Goal: Information Seeking & Learning: Learn about a topic

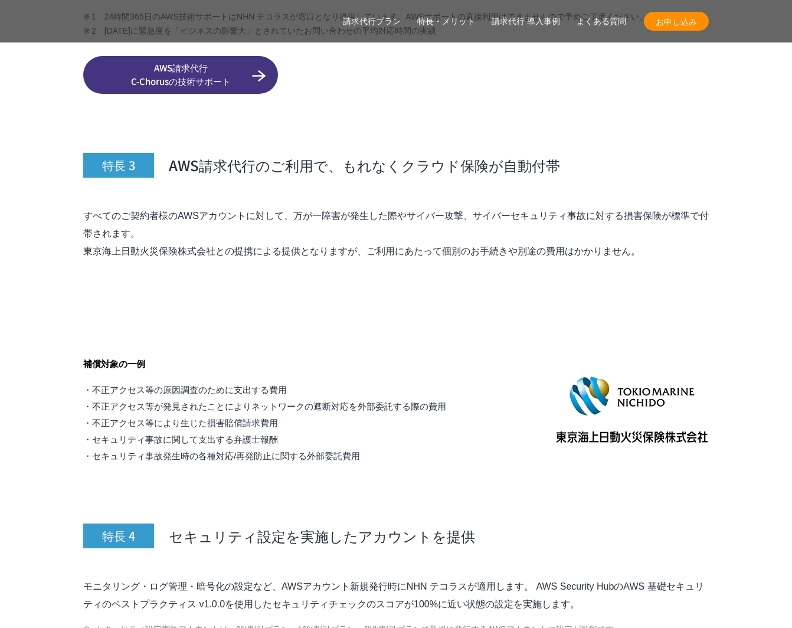
scroll to position [4490, 0]
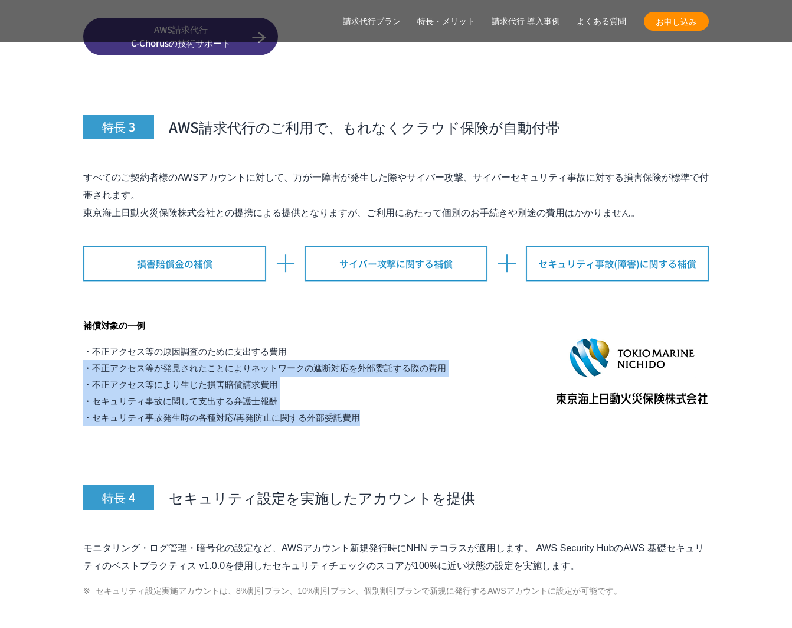
drag, startPoint x: 348, startPoint y: 320, endPoint x: 368, endPoint y: 400, distance: 82.0
click at [368, 400] on ul "・不正アクセス等の原因調査のために支出する費用 ・不正アクセス等が発見されたことによりネットワークの遮断対応を外部委託する際の費用 ・不正アクセス等により生じ…" at bounding box center [264, 385] width 363 height 83
click at [368, 410] on li "・セキュリティ事故発生時の各種対応/再発防止に関する外部委託費用" at bounding box center [264, 418] width 363 height 17
drag, startPoint x: 366, startPoint y: 333, endPoint x: 365, endPoint y: 321, distance: 13.0
click at [365, 344] on ul "・不正アクセス等の原因調査のために支出する費用 ・不正アクセス等が発見されたことによりネットワークの遮断対応を外部委託する際の費用 ・不正アクセス等により生じ…" at bounding box center [264, 385] width 363 height 83
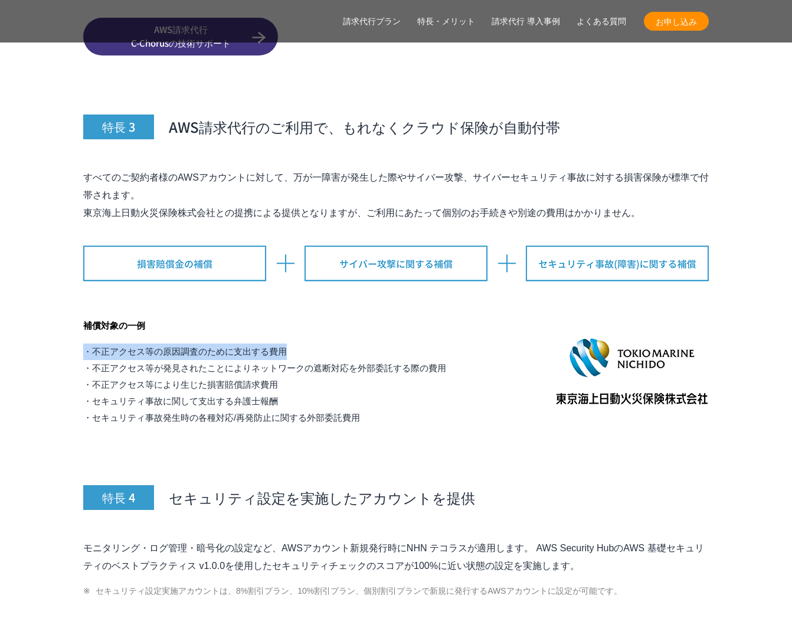
drag, startPoint x: 365, startPoint y: 321, endPoint x: 366, endPoint y: 308, distance: 12.4
click at [366, 317] on div "補償対象の一例 ・不正アクセス等の原因調査のために支出する費用 ・不正アクセス等が発見されたことによりネットワークの遮断対応を外部委託する際の費用 ・不正アク…" at bounding box center [264, 371] width 363 height 109
drag, startPoint x: 366, startPoint y: 312, endPoint x: 374, endPoint y: 380, distance: 68.9
click at [374, 380] on div "補償対象の一例 ・不正アクセス等の原因調査のために支出する費用 ・不正アクセス等が発見されたことによりネットワークの遮断対応を外部委託する際の費用 ・不正アク…" at bounding box center [264, 371] width 363 height 109
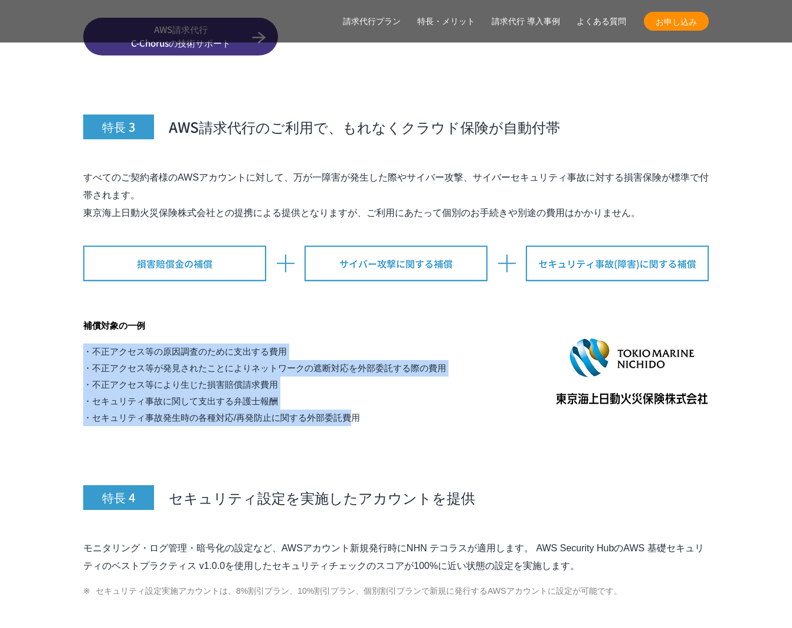
drag, startPoint x: 349, startPoint y: 375, endPoint x: 335, endPoint y: 313, distance: 63.6
click at [335, 317] on div "補償対象の一例 ・不正アクセス等の原因調査のために支出する費用 ・不正アクセス等が発見されたことによりネットワークの遮断対応を外部委託する際の費用 ・不正アク…" at bounding box center [264, 371] width 363 height 109
drag, startPoint x: 335, startPoint y: 313, endPoint x: 360, endPoint y: 397, distance: 87.6
click at [360, 397] on div "補償対象の一例 ・不正アクセス等の原因調査のために支出する費用 ・不正アクセス等が発見されたことによりネットワークの遮断対応を外部委託する際の費用 ・不正アク…" at bounding box center [264, 371] width 363 height 109
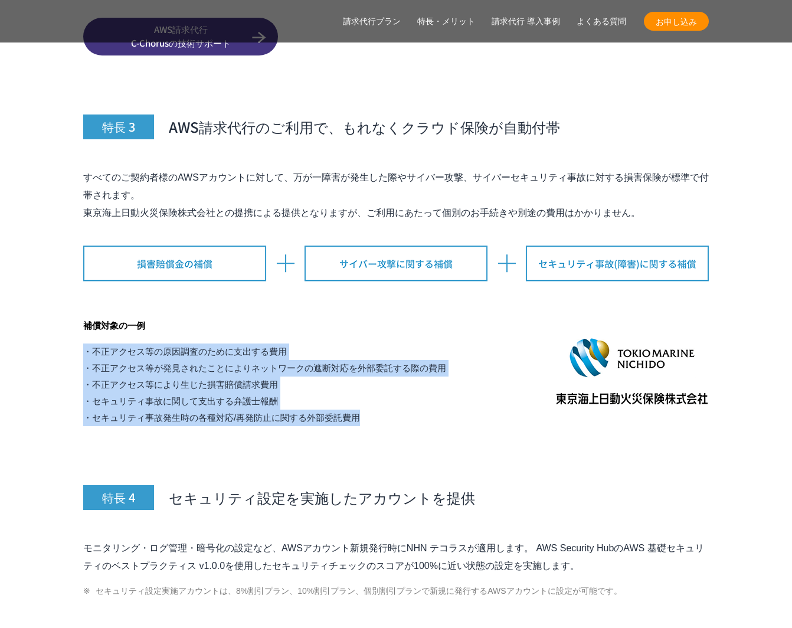
click at [360, 410] on li "・セキュリティ事故発生時の各種対応/再発防止に関する外部委託費用" at bounding box center [264, 418] width 363 height 17
drag, startPoint x: 361, startPoint y: 397, endPoint x: 347, endPoint y: 296, distance: 101.8
click at [347, 317] on div "補償対象の一例 ・不正アクセス等の原因調査のために支出する費用 ・不正アクセス等が発見されたことによりネットワークの遮断対応を外部委託する際の費用 ・不正アク…" at bounding box center [264, 371] width 363 height 109
click at [347, 317] on h4 "補償対象の一例" at bounding box center [264, 325] width 363 height 17
drag, startPoint x: 358, startPoint y: 382, endPoint x: 366, endPoint y: 405, distance: 23.7
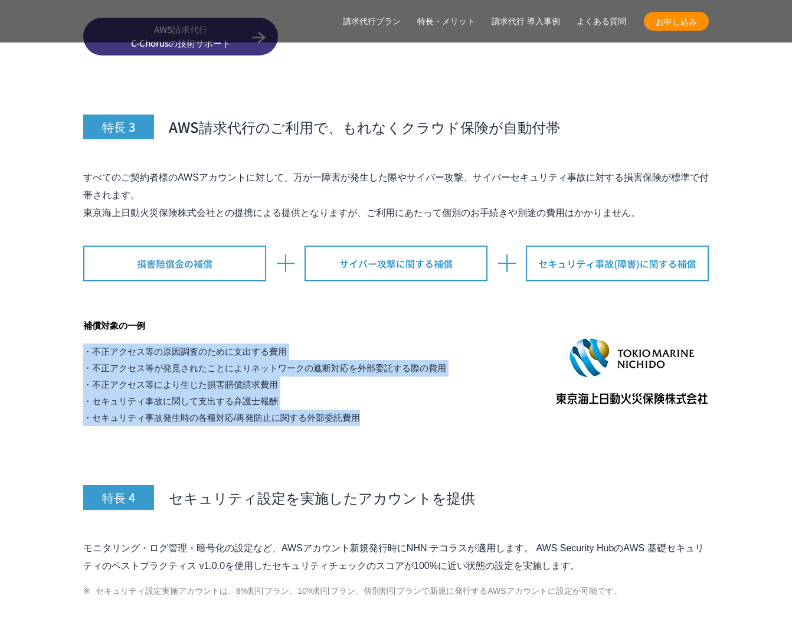
click at [366, 405] on section "AWS請求代行サービスの特長・メリット 特長 1 AWS利用料金が割引 特長 2 24時間365日の AWS技術サポートが 無料 (エンタープライズ相当) ※…" at bounding box center [396, 422] width 626 height 3678
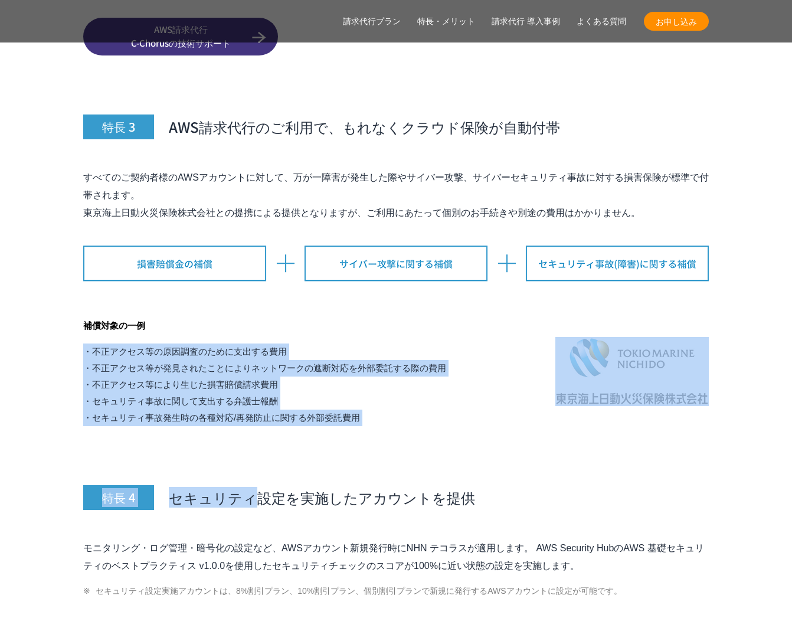
click at [366, 405] on section "AWS請求代行サービスの特長・メリット 特長 1 AWS利用料金が割引 特長 2 24時間365日の AWS技術サポートが 無料 (エンタープライズ相当) ※…" at bounding box center [396, 422] width 626 height 3678
drag, startPoint x: 366, startPoint y: 405, endPoint x: 350, endPoint y: 312, distance: 94.6
click at [350, 312] on section "AWS請求代行サービスの特長・メリット 特長 1 AWS利用料金が割引 特長 2 24時間365日の AWS技術サポートが 無料 (エンタープライズ相当) ※…" at bounding box center [396, 422] width 626 height 3678
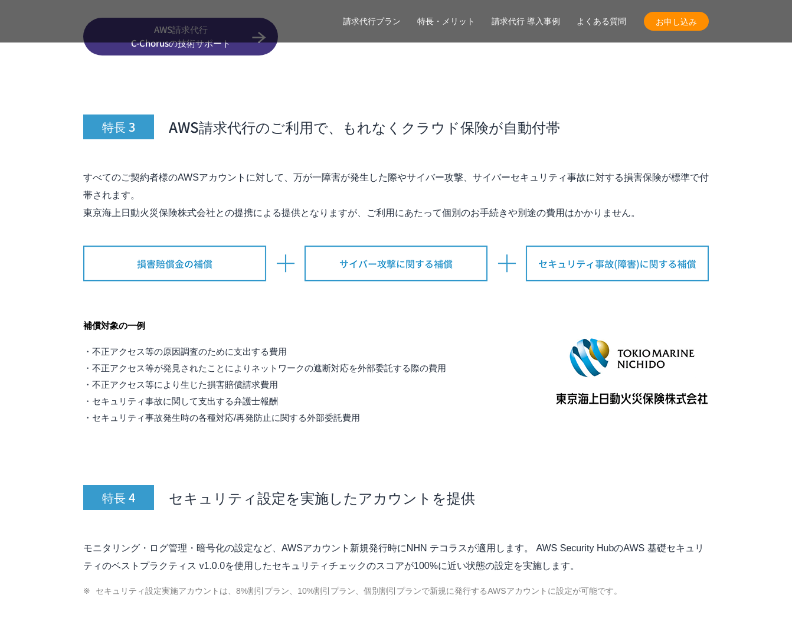
click at [350, 317] on div "補償対象の一例 ・不正アクセス等の原因調査のために支出する費用 ・不正アクセス等が発見されたことによりネットワークの遮断対応を外部委託する際の費用 ・不正アク…" at bounding box center [264, 371] width 363 height 109
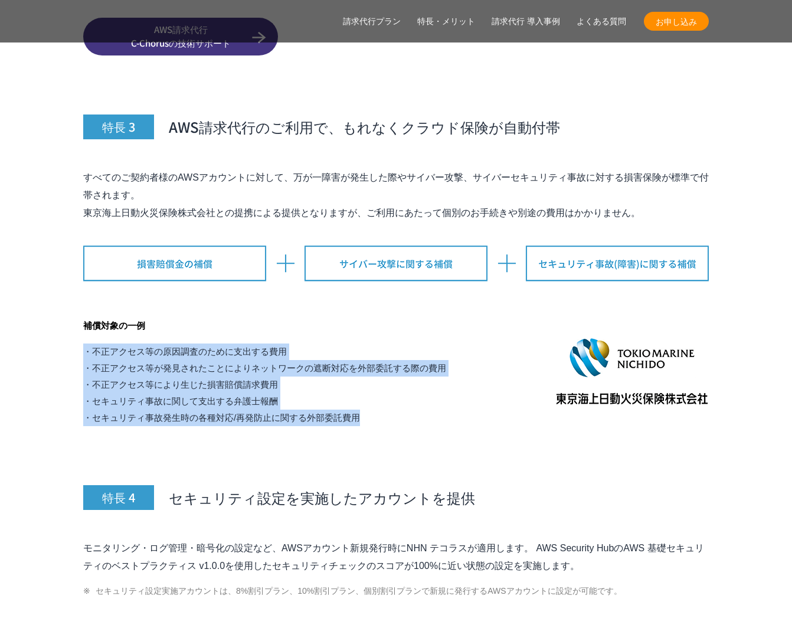
drag, startPoint x: 350, startPoint y: 312, endPoint x: 364, endPoint y: 401, distance: 90.2
click at [364, 401] on div "補償対象の一例 ・不正アクセス等の原因調査のために支出する費用 ・不正アクセス等が発見されたことによりネットワークの遮断対応を外部委託する際の費用 ・不正アク…" at bounding box center [264, 371] width 363 height 109
drag, startPoint x: 364, startPoint y: 401, endPoint x: 295, endPoint y: 377, distance: 73.0
click at [362, 410] on li "・セキュリティ事故発生時の各種対応/再発防止に関する外部委託費用" at bounding box center [264, 418] width 363 height 17
drag, startPoint x: 475, startPoint y: 153, endPoint x: 104, endPoint y: 165, distance: 370.8
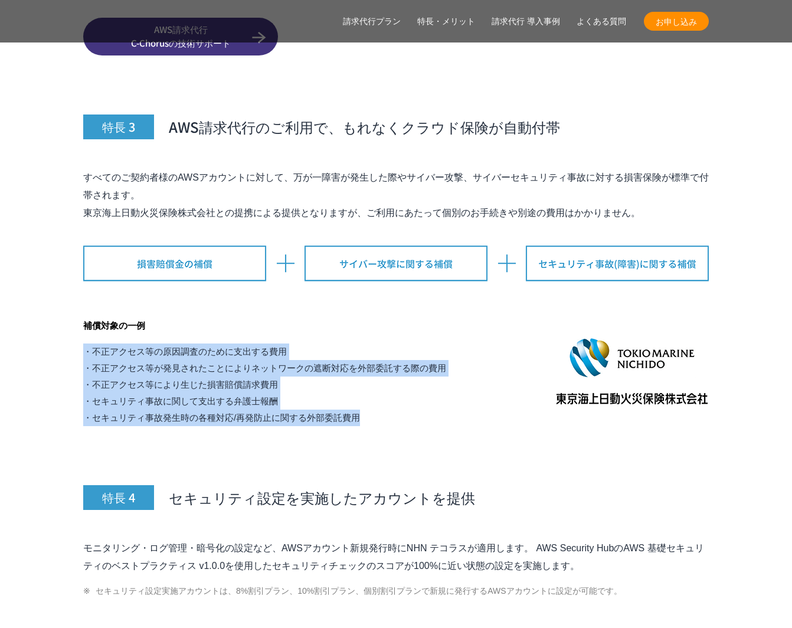
click at [104, 169] on p "すべてのご契約者様のAWSアカウントに対して、万が一障害が発生した際やサイバー攻撃、サイバーセキュリティ事故に対する損害保険が標準で付帯されます。 東京海上日…" at bounding box center [396, 195] width 626 height 53
copy p "サイバーセキュリティ事故に対する損害保険が標準で付帯"
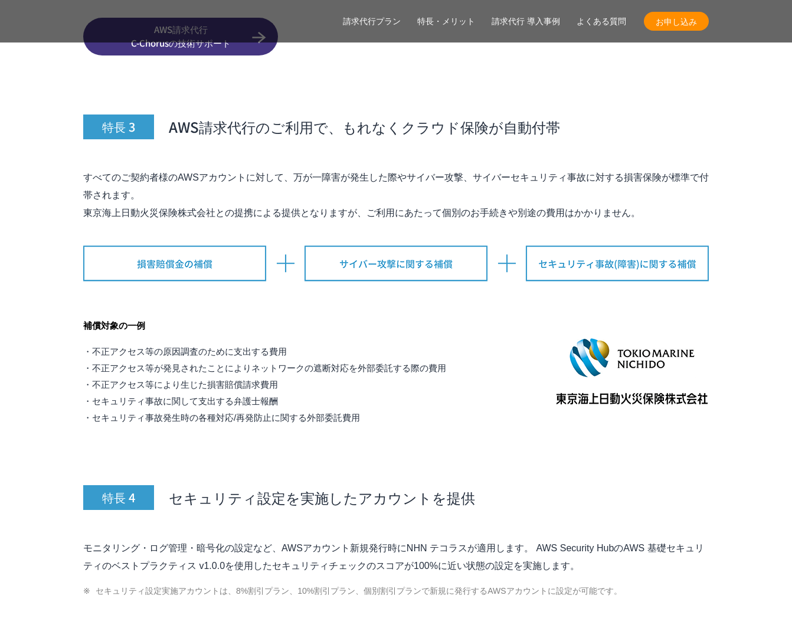
click at [436, 169] on p "すべてのご契約者様のAWSアカウントに対して、万が一障害が発生した際やサイバー攻撃、サイバーセキュリティ事故に対する損害保険が標準で付帯されます。 東京海上日…" at bounding box center [396, 195] width 626 height 53
click at [492, 169] on p "すべてのご契約者様のAWSアカウントに対して、万が一障害が発生した際やサイバー攻撃、サイバーセキュリティ事故に対する損害保険が標準で付帯されます。 東京海上日…" at bounding box center [396, 195] width 626 height 53
drag, startPoint x: 399, startPoint y: 113, endPoint x: 375, endPoint y: 119, distance: 25.1
click at [399, 113] on h3 "特長 3 AWS請求代行のご利用で、もれなくクラウド保険が自動付帯" at bounding box center [396, 100] width 626 height 78
click at [354, 132] on div "特長 3 AWS請求代行のご利用で、もれなくクラウド保険が自動付帯 すべてのご契約者様のAWSアカウントに対して、万が一障害が発生した際やサイバー攻撃、サイバ…" at bounding box center [396, 243] width 626 height 365
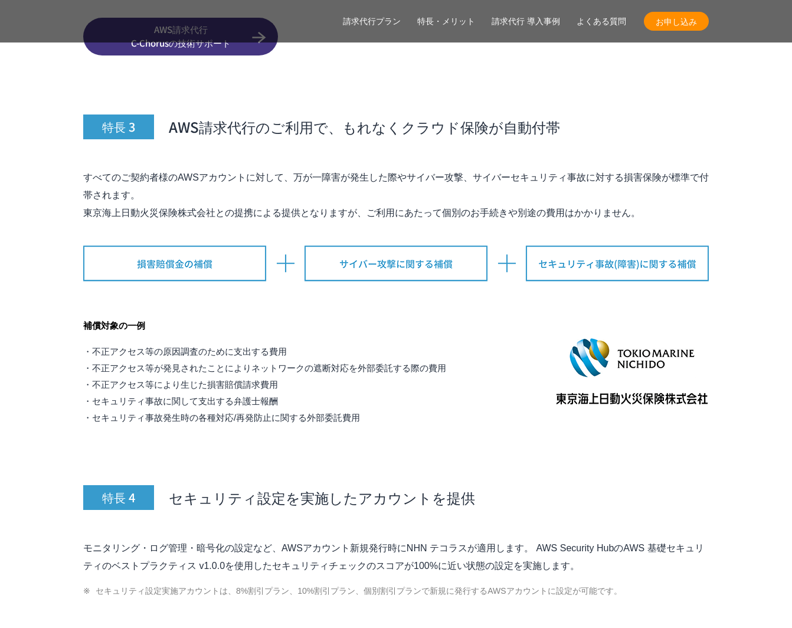
drag, startPoint x: 292, startPoint y: 154, endPoint x: 537, endPoint y: 163, distance: 244.5
click at [537, 169] on p "すべてのご契約者様のAWSアカウントに対して、万が一障害が発生した際やサイバー攻撃、サイバーセキュリティ事故に対する損害保険が標準で付帯されます。 東京海上日…" at bounding box center [396, 195] width 626 height 53
drag, startPoint x: 195, startPoint y: 261, endPoint x: 201, endPoint y: 271, distance: 12.0
click at [195, 261] on div "特長 3 AWS請求代行のご利用で、もれなくクラウド保険が自動付帯 すべてのご契約者様のAWSアカウントに対して、万が一障害が発生した際やサイバー攻撃、サイバ…" at bounding box center [396, 243] width 626 height 365
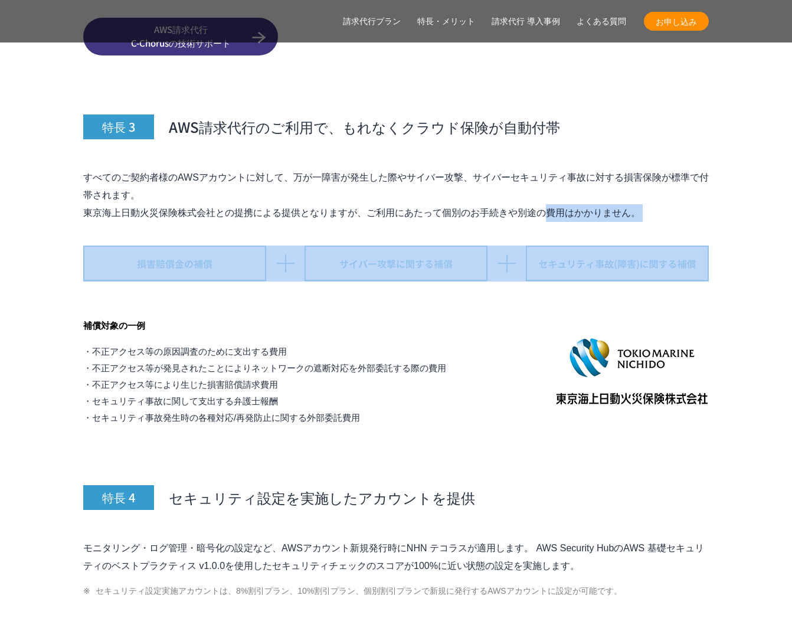
drag, startPoint x: 548, startPoint y: 188, endPoint x: 522, endPoint y: 254, distance: 70.3
click at [522, 254] on div "特長 3 AWS請求代行のご利用で、もれなくクラウド保険が自動付帯 すべてのご契約者様のAWSアカウントに対して、万が一障害が発生した際やサイバー攻撃、サイバ…" at bounding box center [396, 243] width 626 height 365
drag, startPoint x: 522, startPoint y: 254, endPoint x: 511, endPoint y: 266, distance: 16.7
click at [522, 254] on img at bounding box center [396, 264] width 626 height 36
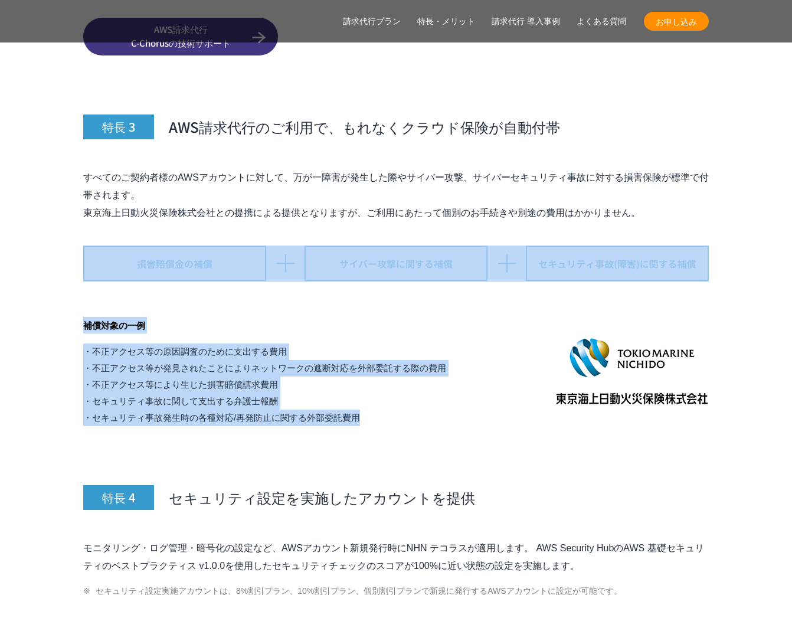
drag, startPoint x: 521, startPoint y: 221, endPoint x: 528, endPoint y: 212, distance: 11.0
click at [528, 212] on div "特長 3 AWS請求代行のご利用で、もれなくクラウド保険が自動付帯 すべてのご契約者様のAWSアカウントに対して、万が一障害が発生した際やサイバー攻撃、サイバ…" at bounding box center [396, 243] width 626 height 365
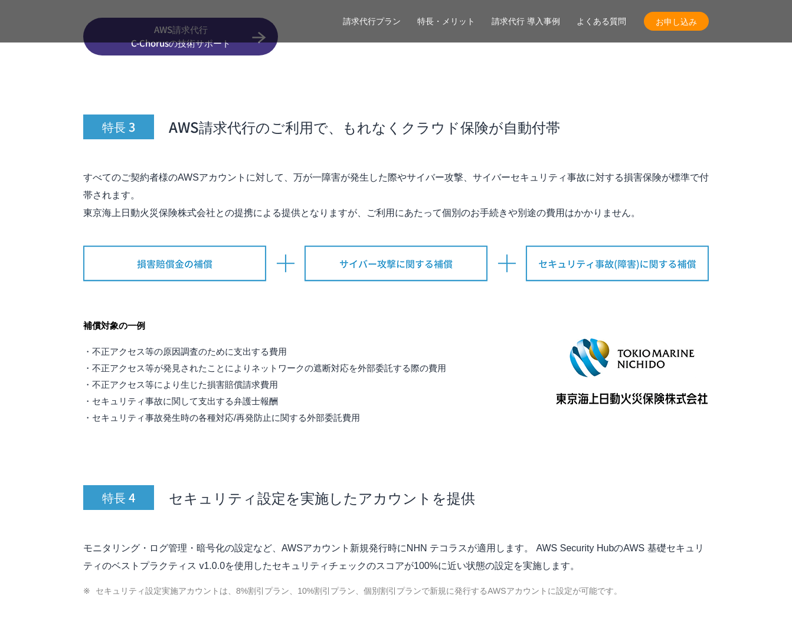
click at [519, 273] on div "特長 3 AWS請求代行のご利用で、もれなくクラウド保険が自動付帯 すべてのご契約者様のAWSアカウントに対して、万が一障害が発生した際やサイバー攻撃、サイバ…" at bounding box center [396, 243] width 626 height 365
click at [126, 169] on p "すべてのご契約者様のAWSアカウントに対して、万が一障害が発生した際やサイバー攻撃、サイバーセキュリティ事故に対する損害保険が標準で付帯されます。 東京海上日…" at bounding box center [396, 195] width 626 height 53
click at [162, 175] on p "すべてのご契約者様のAWSアカウントに対して、万が一障害が発生した際やサイバー攻撃、サイバーセキュリティ事故に対する損害保険が標準で付帯されます。 東京海上日…" at bounding box center [396, 195] width 626 height 53
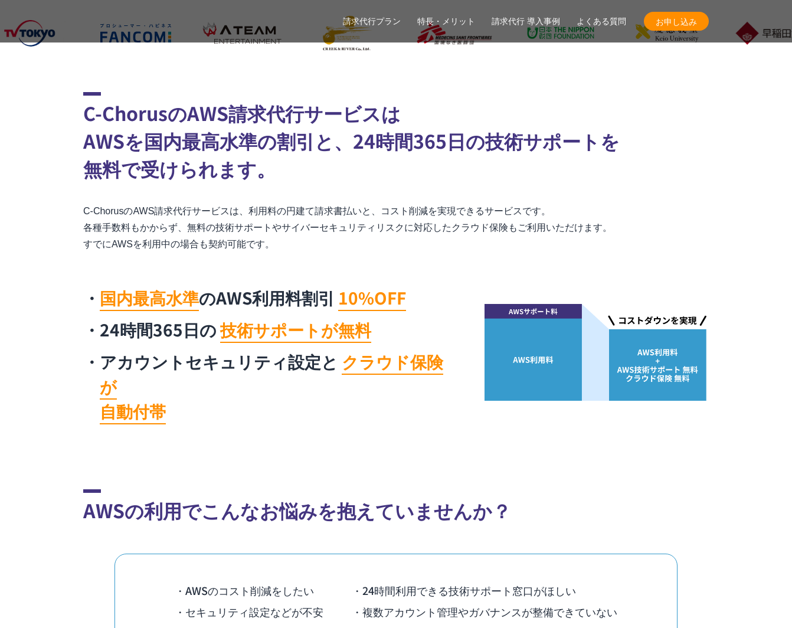
scroll to position [512, 0]
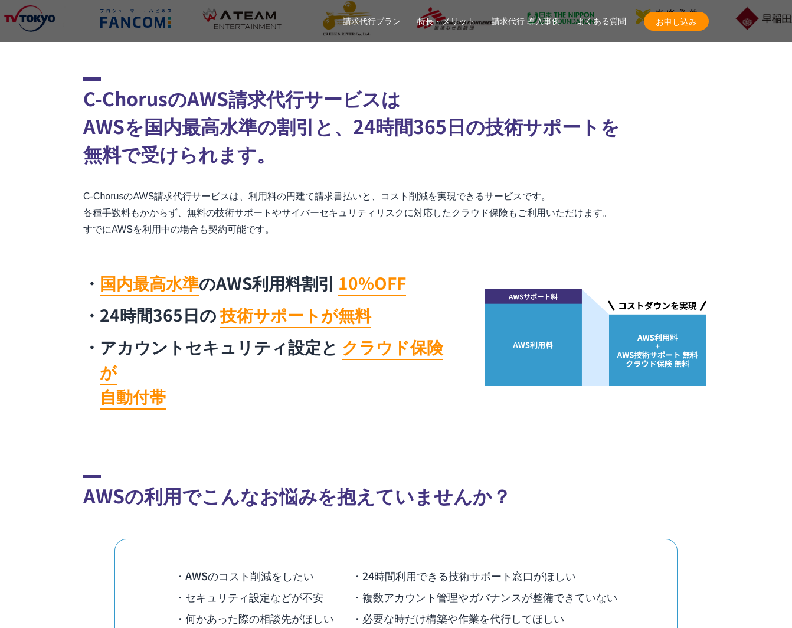
drag, startPoint x: 329, startPoint y: 227, endPoint x: 60, endPoint y: 198, distance: 270.1
click at [60, 198] on section "C-ChorusのAWS請求代行サービスは AWSを国内最高水準の割引と、24時間365日の技術サポートを 無料で受けられます。 C-ChorusのAWS請求…" at bounding box center [396, 246] width 792 height 338
drag, startPoint x: 60, startPoint y: 198, endPoint x: 120, endPoint y: 199, distance: 60.2
click at [60, 198] on section "C-ChorusのAWS請求代行サービスは AWSを国内最高水準の割引と、24時間365日の技術サポートを 無料で受けられます。 C-ChorusのAWS請求…" at bounding box center [396, 246] width 792 height 338
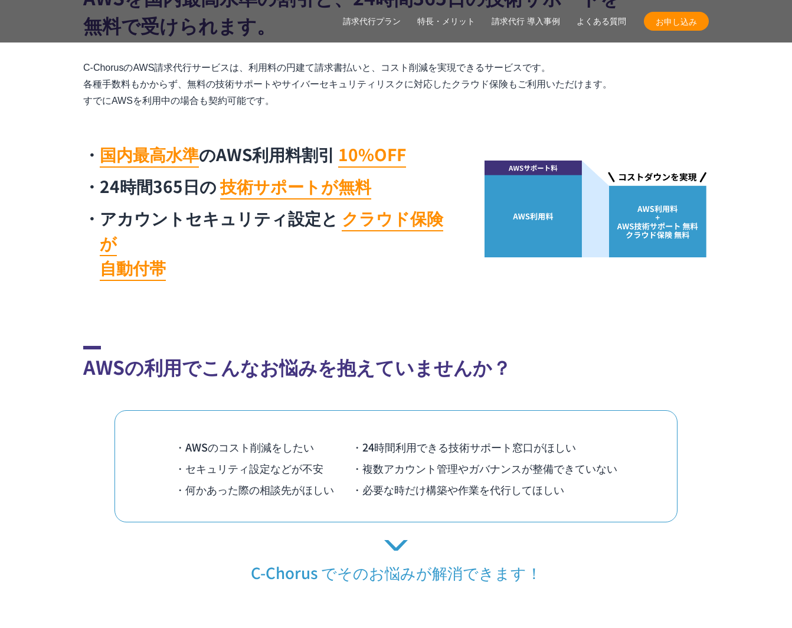
scroll to position [692, 0]
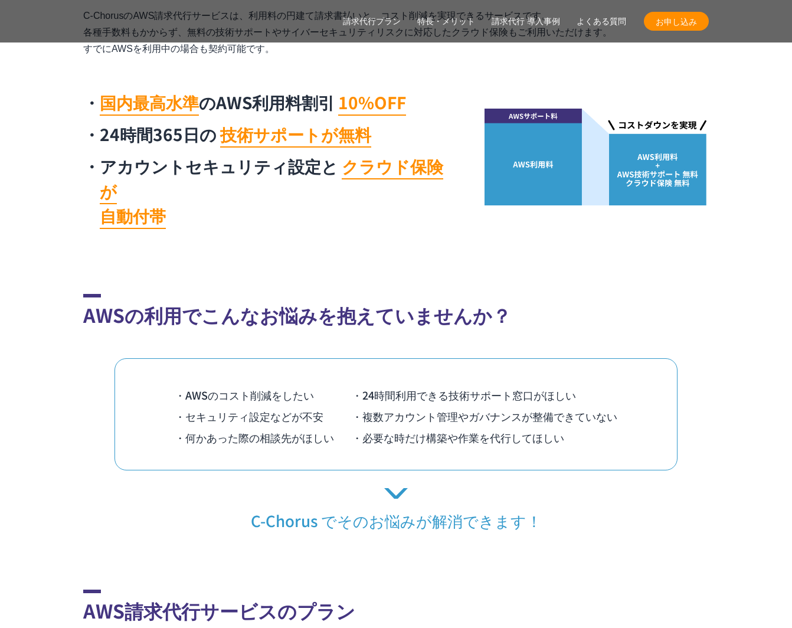
click at [208, 313] on div "AWSの利用でこんなお悩みを抱えていませんか？ ・AWSのコスト削減をしたい ・24時間利用できる技術サポート窓口がほしい ・セキュリティ設定などが不安 ・複…" at bounding box center [396, 412] width 626 height 237
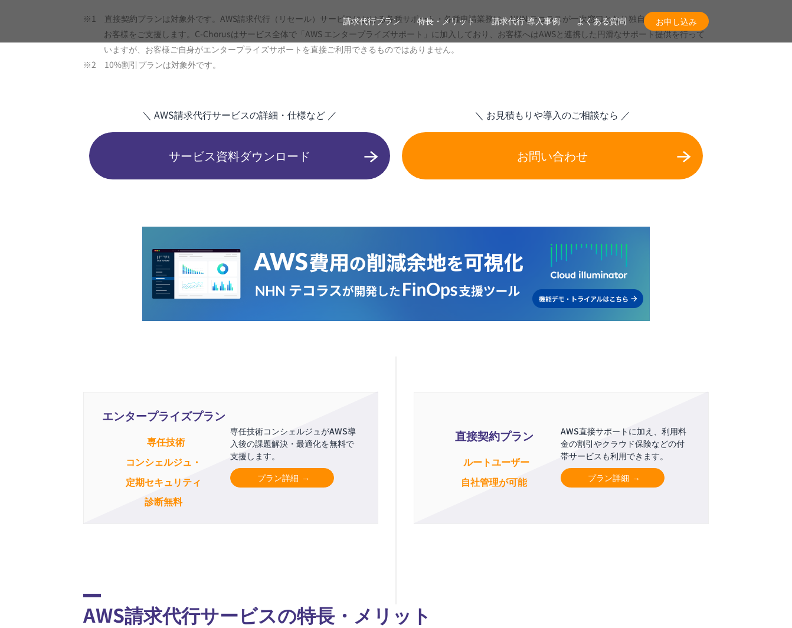
scroll to position [2671, 0]
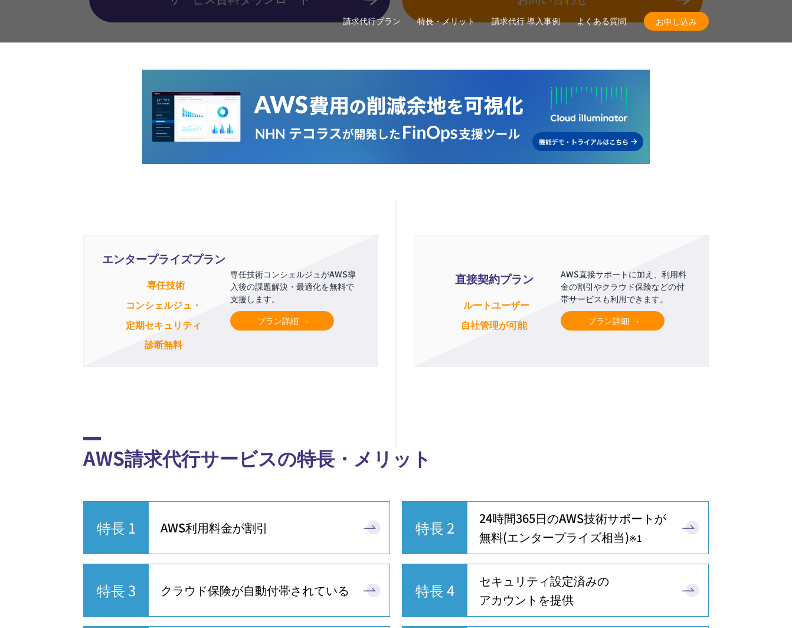
drag, startPoint x: 318, startPoint y: 368, endPoint x: 447, endPoint y: 371, distance: 129.3
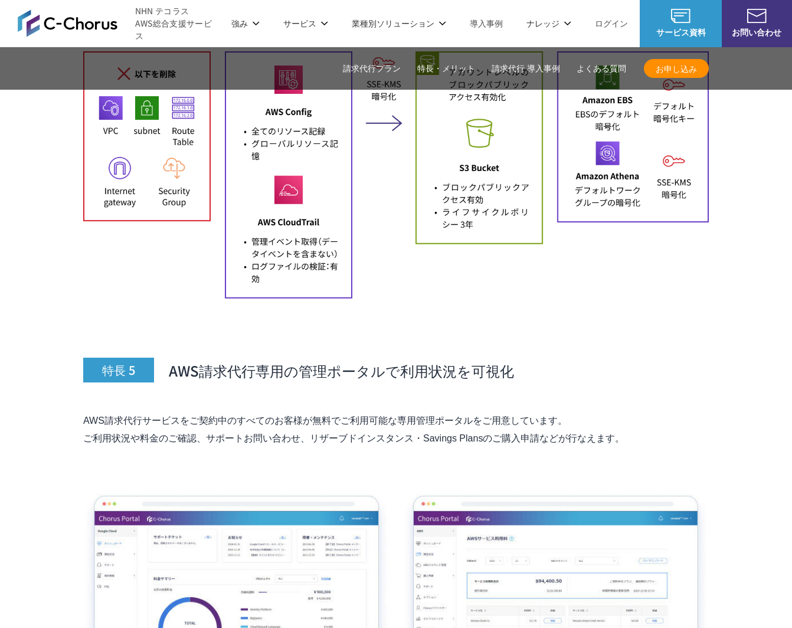
scroll to position [5037, 0]
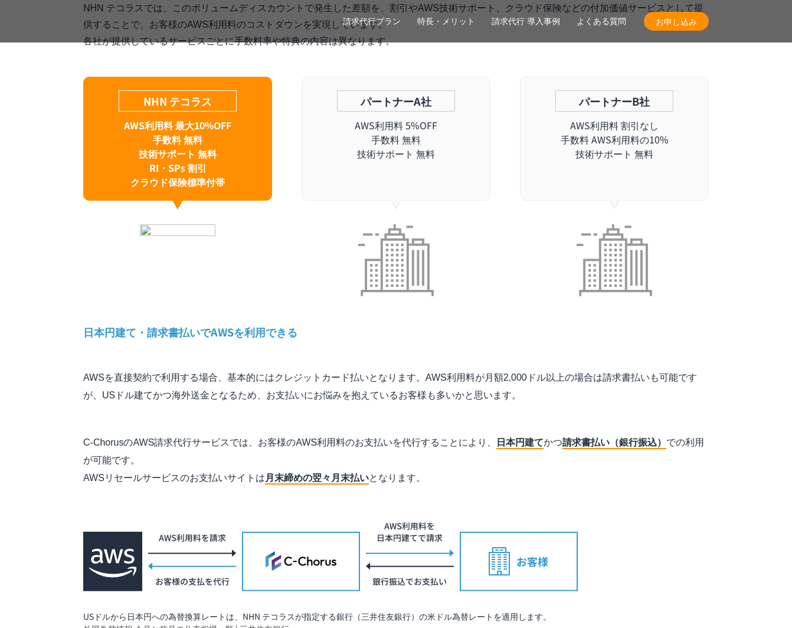
scroll to position [3551, 0]
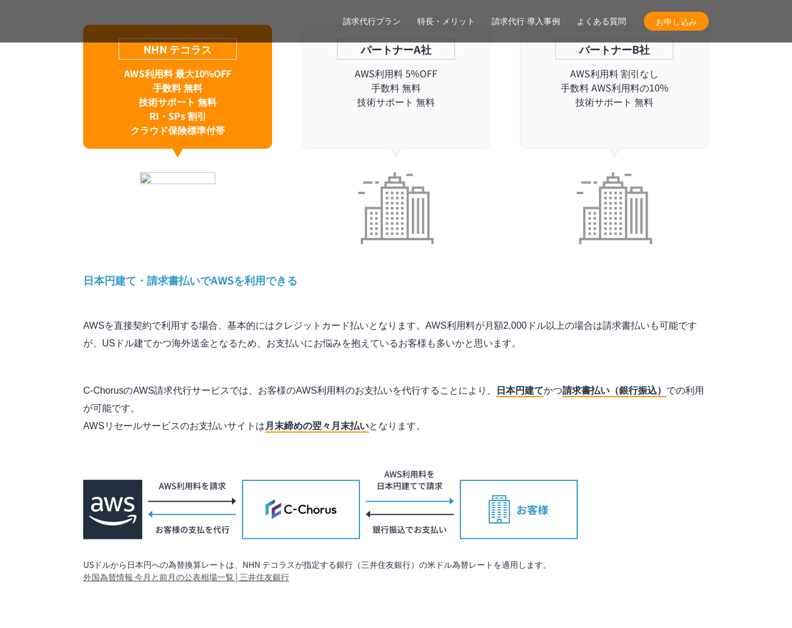
click at [530, 324] on p "AWSを直接契約で利用する場合、基本的にはクレジットカード払いとなります。AWS利用料が月額2,000ドル以上の場合は請求書払いも可能ですが、USドル建てかつ…" at bounding box center [396, 334] width 626 height 35
click at [528, 317] on p "AWSを直接契約で利用する場合、基本的にはクレジットカード払いとなります。AWS利用料が月額2,000ドル以上の場合は請求書払いも可能ですが、USドル建てかつ…" at bounding box center [396, 334] width 626 height 35
click at [201, 317] on p "AWSを直接契約で利用する場合、基本的にはクレジットカード払いとなります。AWS利用料が月額2,000ドル以上の場合は請求書払いも可能ですが、USドル建てかつ…" at bounding box center [396, 334] width 626 height 35
click at [233, 317] on p "AWSを直接契約で利用する場合、基本的にはクレジットカード払いとなります。AWS利用料が月額2,000ドル以上の場合は請求書払いも可能ですが、USドル建てかつ…" at bounding box center [396, 334] width 626 height 35
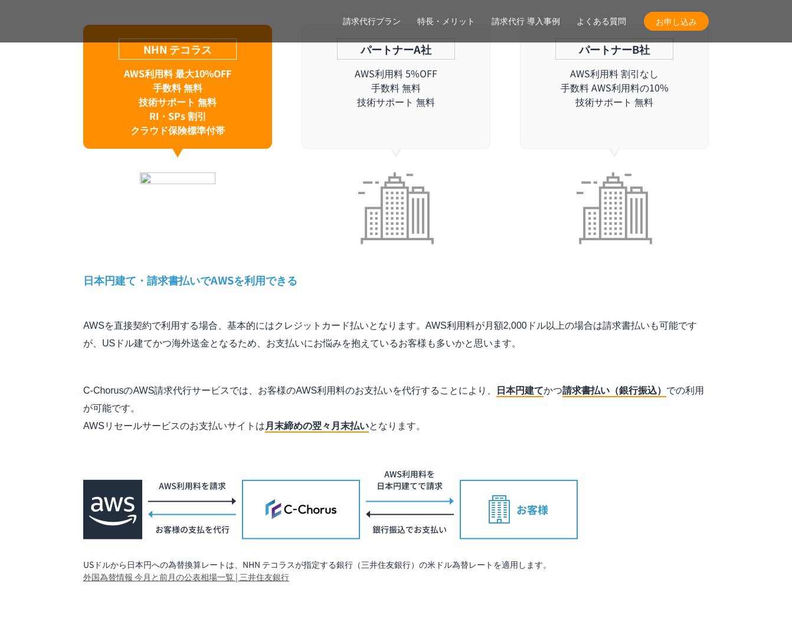
click at [422, 322] on p "AWSを直接契約で利用する場合、基本的にはクレジットカード払いとなります。AWS利用料が月額2,000ドル以上の場合は請求書払いも可能ですが、USドル建てかつ…" at bounding box center [396, 334] width 626 height 35
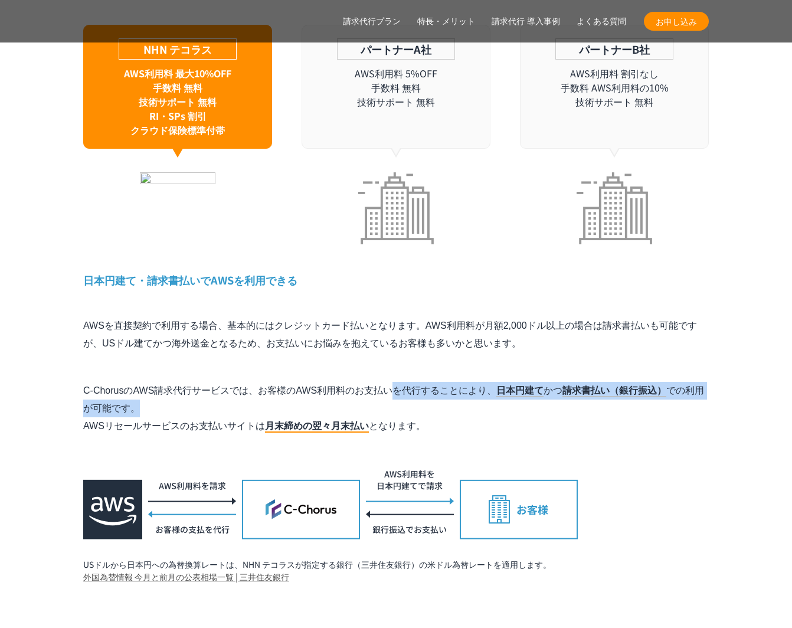
drag, startPoint x: 260, startPoint y: 369, endPoint x: 378, endPoint y: 386, distance: 118.7
click at [378, 386] on p "C-ChorusのAWS請求代行サービスでは、お客様のAWS利用料のお支払いを代行することにより、 日本円建て かつ 請求書払い（銀行振込） での利用が可能で…" at bounding box center [396, 408] width 626 height 53
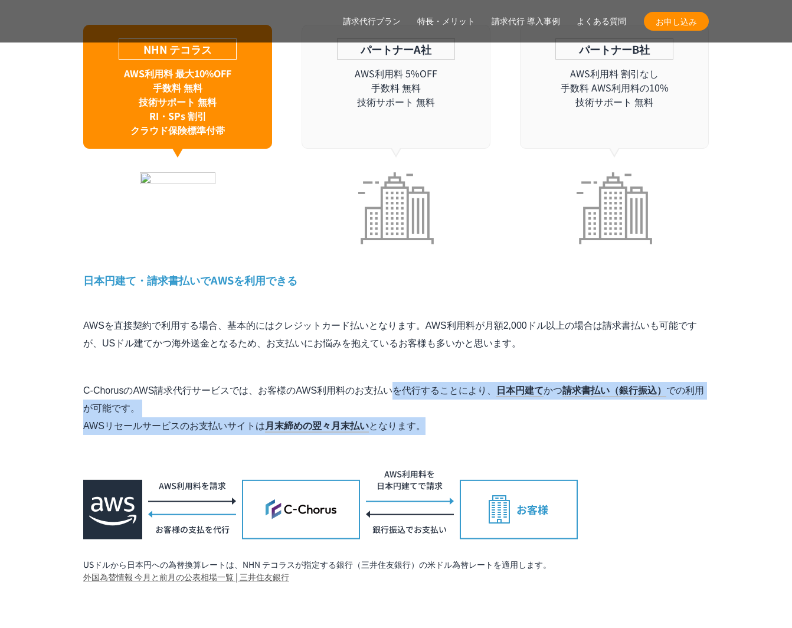
drag, startPoint x: 437, startPoint y: 399, endPoint x: 257, endPoint y: 365, distance: 182.7
click at [257, 382] on p "C-ChorusのAWS請求代行サービスでは、お客様のAWS利用料のお支払いを代行することにより、 日本円建て かつ 請求書払い（銀行振込） での利用が可能で…" at bounding box center [396, 408] width 626 height 53
copy p "お客様のAWS利用料のお支払いを代行することにより、 日本円建て かつ 請求書払い（銀行振込） での利用が可能です。 AWSリセールサービスのお支払いサイトは…"
click at [262, 382] on p "C-ChorusのAWS請求代行サービスでは、お客様のAWS利用料のお支払いを代行することにより、 日本円建て かつ 請求書払い（銀行振込） での利用が可能で…" at bounding box center [396, 408] width 626 height 53
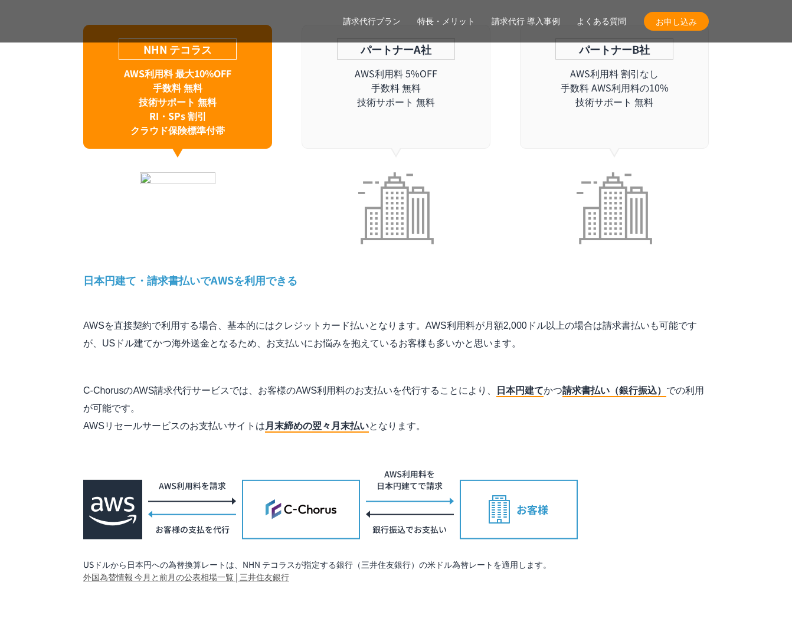
drag, startPoint x: 197, startPoint y: 325, endPoint x: 286, endPoint y: 348, distance: 92.8
click at [197, 325] on p "AWSを直接契約で利用する場合、基本的にはクレジットカード払いとなります。AWS利用料が月額2,000ドル以上の場合は請求書払いも可能ですが、USドル建てかつ…" at bounding box center [396, 334] width 626 height 35
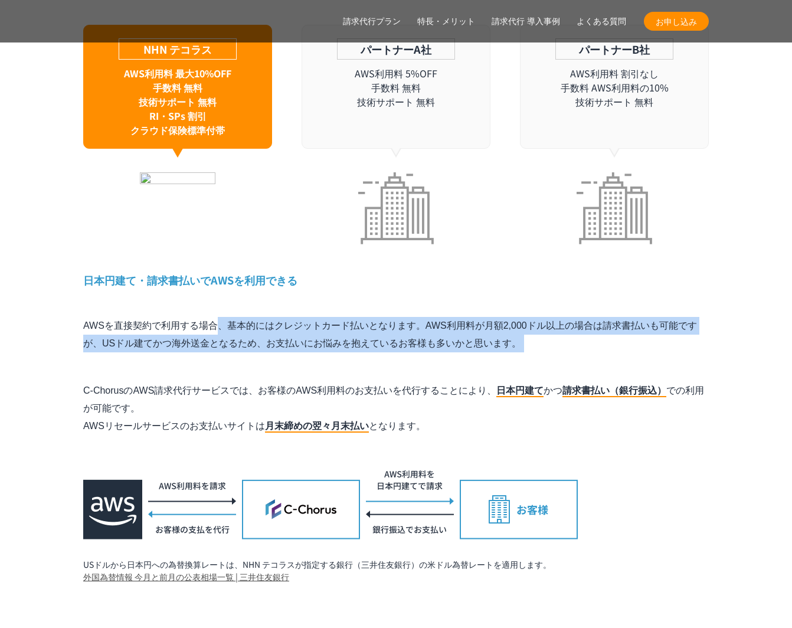
drag, startPoint x: 288, startPoint y: 348, endPoint x: 292, endPoint y: 269, distance: 79.2
click at [292, 269] on div "特長 1 AWS利用料金が割引 AWS請求代行で大幅な割引が実現できる仕組み たくさんのお客様のAWS利用料をNHN テコラスがまとめて支払うことで、ボリュー…" at bounding box center [396, 194] width 626 height 777
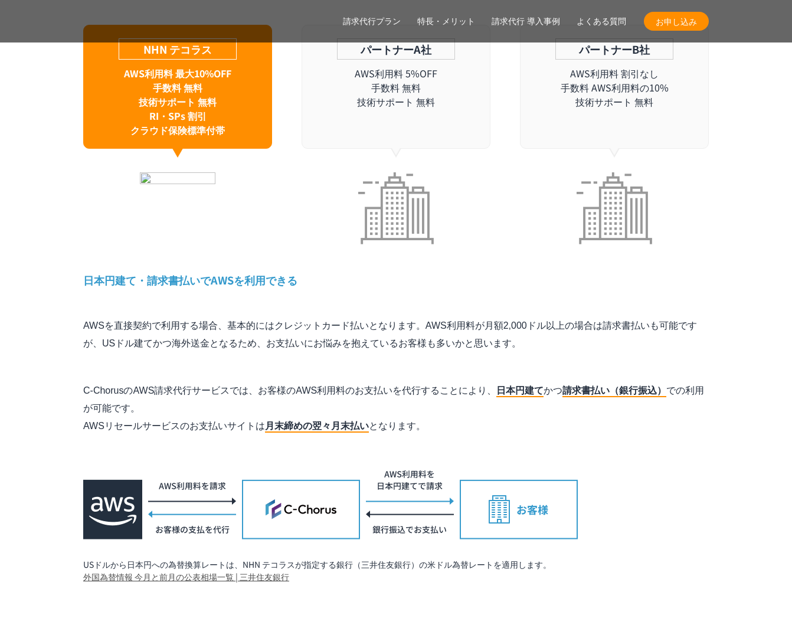
click at [292, 269] on div "特長 1 AWS利用料金が割引 AWS請求代行で大幅な割引が実現できる仕組み たくさんのお客様のAWS利用料をNHN テコラスがまとめて支払うことで、ボリュー…" at bounding box center [396, 194] width 626 height 777
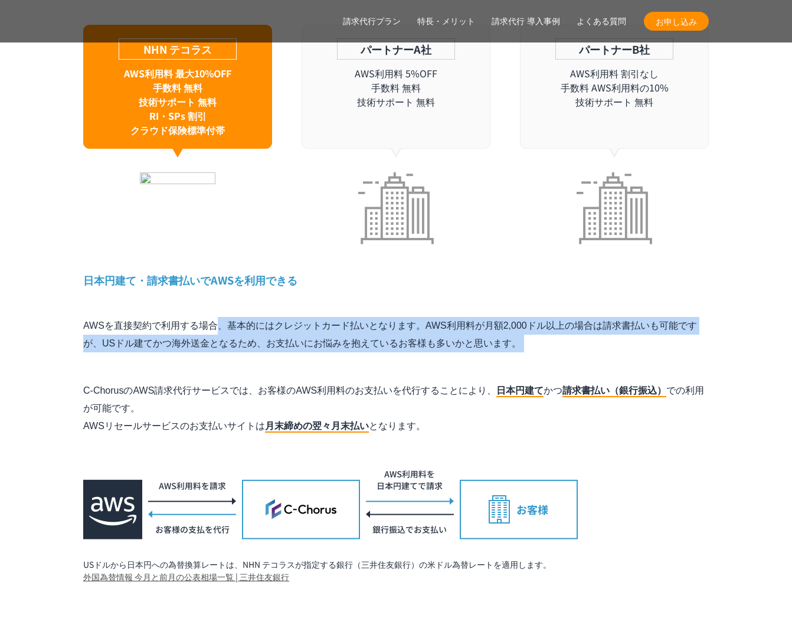
drag, startPoint x: 292, startPoint y: 272, endPoint x: 287, endPoint y: 336, distance: 64.0
click at [287, 336] on div "特長 1 AWS利用料金が割引 AWS請求代行で大幅な割引が実現できる仕組み たくさんのお客様のAWS利用料をNHN テコラスがまとめて支払うことで、ボリュー…" at bounding box center [396, 194] width 626 height 777
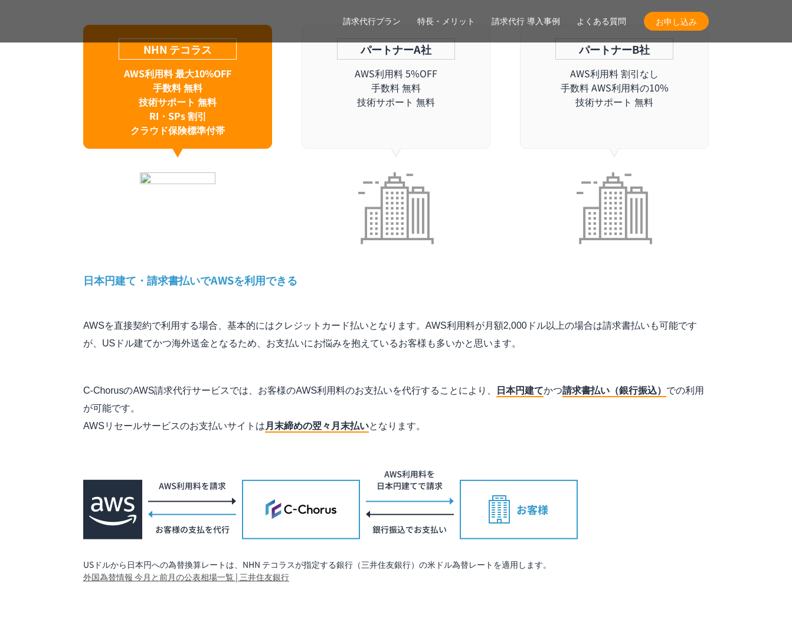
click at [287, 336] on div "特長 1 AWS利用料金が割引 AWS請求代行で大幅な割引が実現できる仕組み たくさんのお客様のAWS利用料をNHN テコラスがまとめて支払うことで、ボリュー…" at bounding box center [396, 194] width 626 height 777
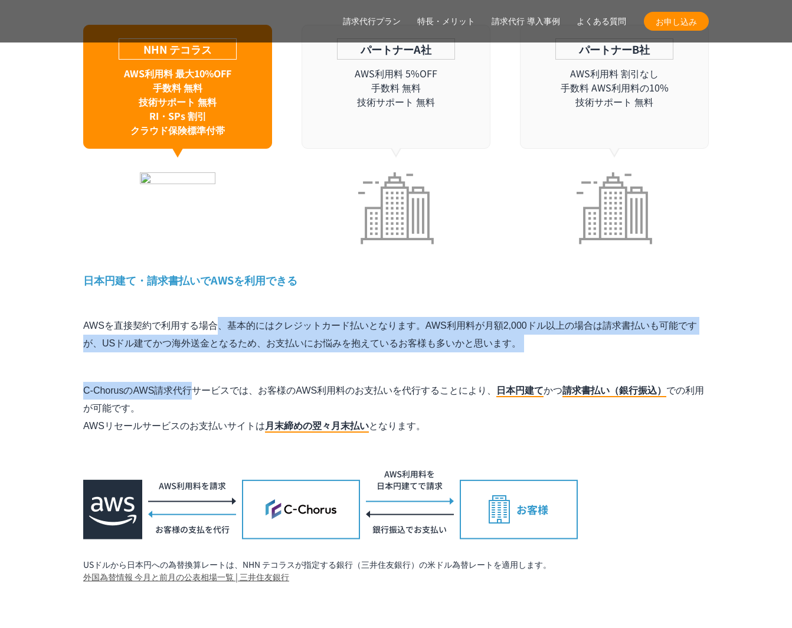
drag, startPoint x: 287, startPoint y: 336, endPoint x: 300, endPoint y: 285, distance: 53.1
click at [300, 285] on div "特長 1 AWS利用料金が割引 AWS請求代行で大幅な割引が実現できる仕組み たくさんのお客様のAWS利用料をNHN テコラスがまとめて支払うことで、ボリュー…" at bounding box center [396, 194] width 626 height 777
click at [301, 336] on div "特長 1 AWS利用料金が割引 AWS請求代行で大幅な割引が実現できる仕組み たくさんのお客様のAWS利用料をNHN テコラスがまとめて支払うことで、ボリュー…" at bounding box center [396, 194] width 626 height 777
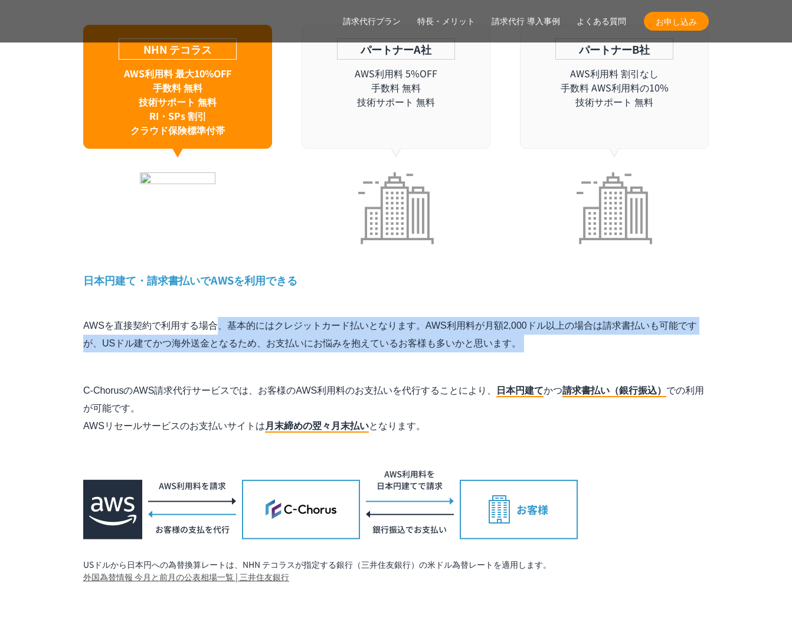
click at [309, 282] on div "特長 1 AWS利用料金が割引 AWS請求代行で大幅な割引が実現できる仕組み たくさんのお客様のAWS利用料をNHN テコラスがまとめて支払うことで、ボリュー…" at bounding box center [396, 194] width 626 height 777
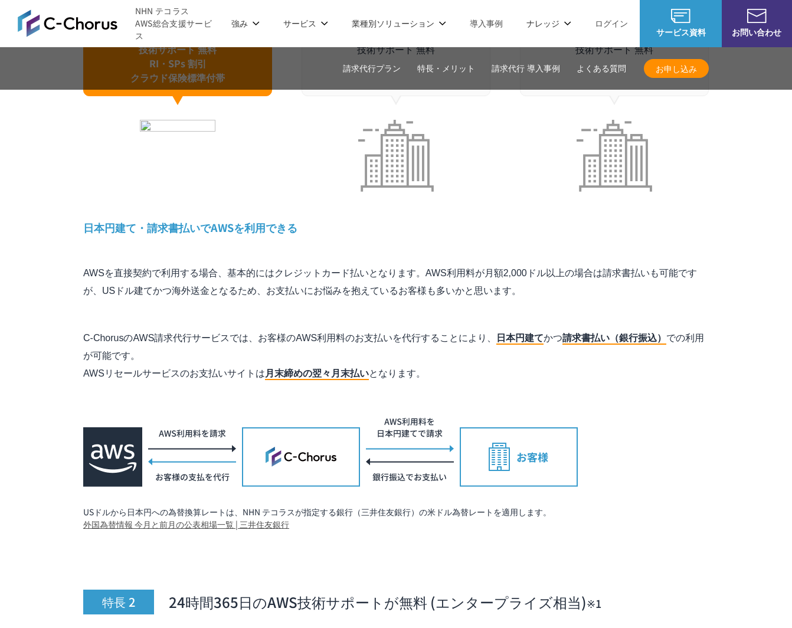
scroll to position [3600, 0]
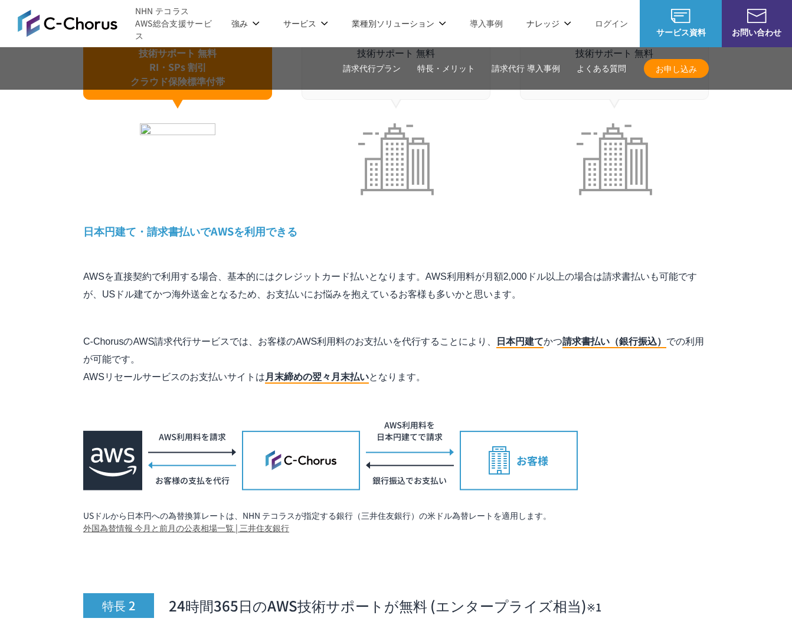
click at [198, 333] on p "C-ChorusのAWS請求代行サービスでは、お客様のAWS利用料のお支払いを代行することにより、 日本円建て かつ 請求書払い（銀行振込） での利用が可能で…" at bounding box center [396, 359] width 626 height 53
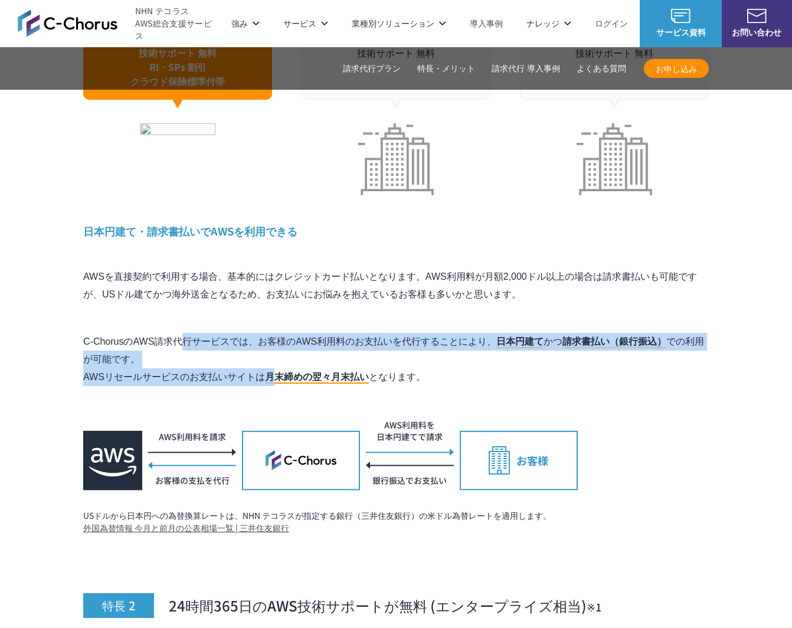
drag, startPoint x: 267, startPoint y: 315, endPoint x: 277, endPoint y: 357, distance: 42.5
click at [276, 356] on div "特長 1 AWS利用料金が割引 AWS請求代行で大幅な割引が実現できる仕組み たくさんのお客様のAWS利用料をNHN テコラスがまとめて支払うことで、ボリュー…" at bounding box center [396, 145] width 626 height 777
click at [277, 372] on mark "月末締めの翌々月末払い" at bounding box center [317, 378] width 104 height 12
drag, startPoint x: 277, startPoint y: 364, endPoint x: 270, endPoint y: 296, distance: 68.8
click at [270, 296] on div "特長 1 AWS利用料金が割引 AWS請求代行で大幅な割引が実現できる仕組み たくさんのお客様のAWS利用料をNHN テコラスがまとめて支払うことで、ボリュー…" at bounding box center [396, 145] width 626 height 777
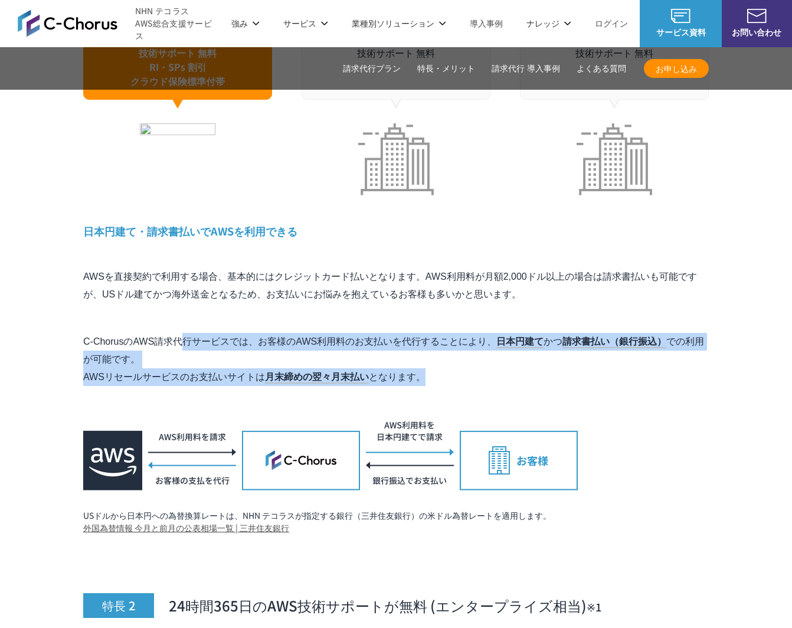
click at [270, 296] on div "特長 1 AWS利用料金が割引 AWS請求代行で大幅な割引が実現できる仕組み たくさんのお客様のAWS利用料をNHN テコラスがまとめて支払うことで、ボリュー…" at bounding box center [396, 145] width 626 height 777
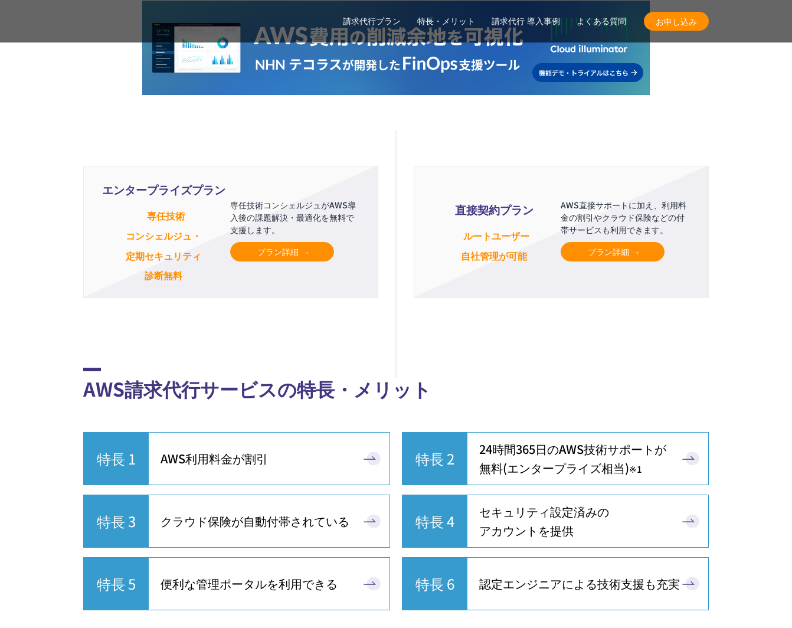
scroll to position [2884, 0]
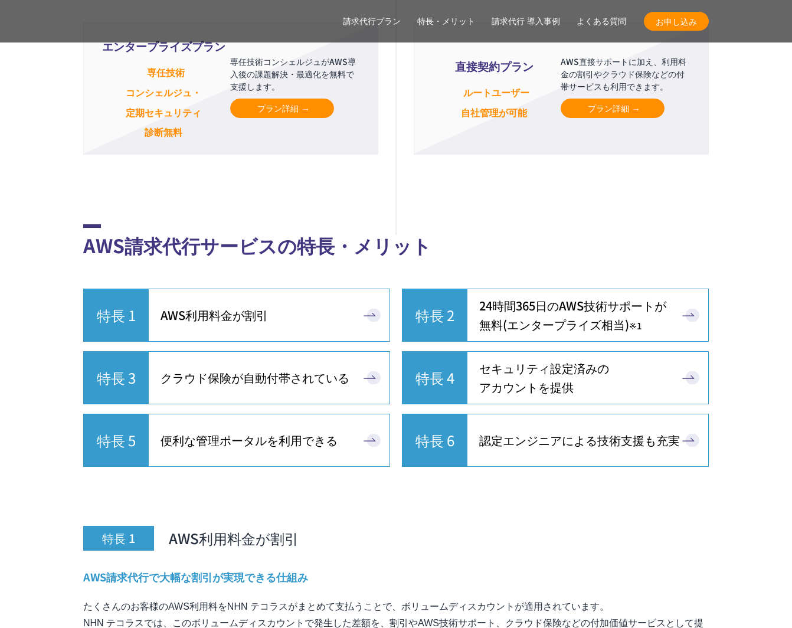
click at [254, 311] on link "特長 1 AWS利用料金が割引" at bounding box center [236, 315] width 307 height 53
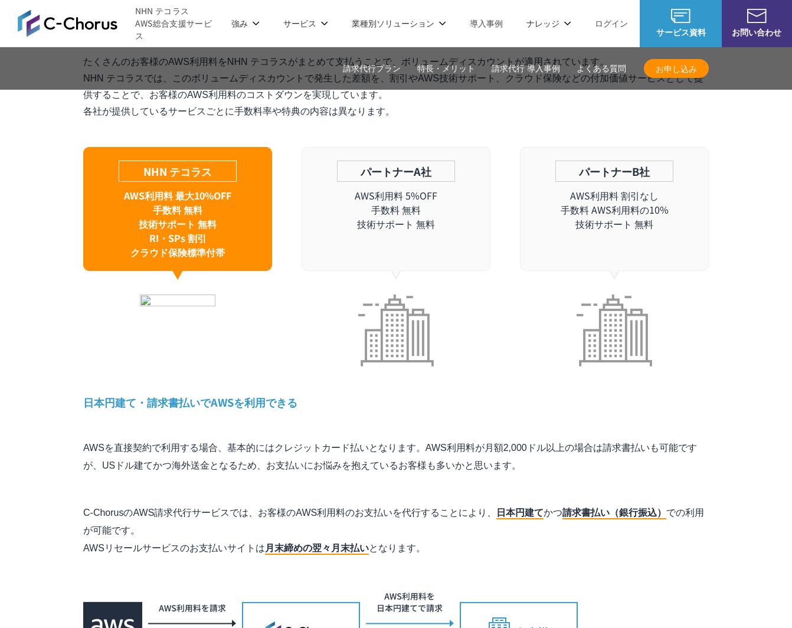
scroll to position [3307, 0]
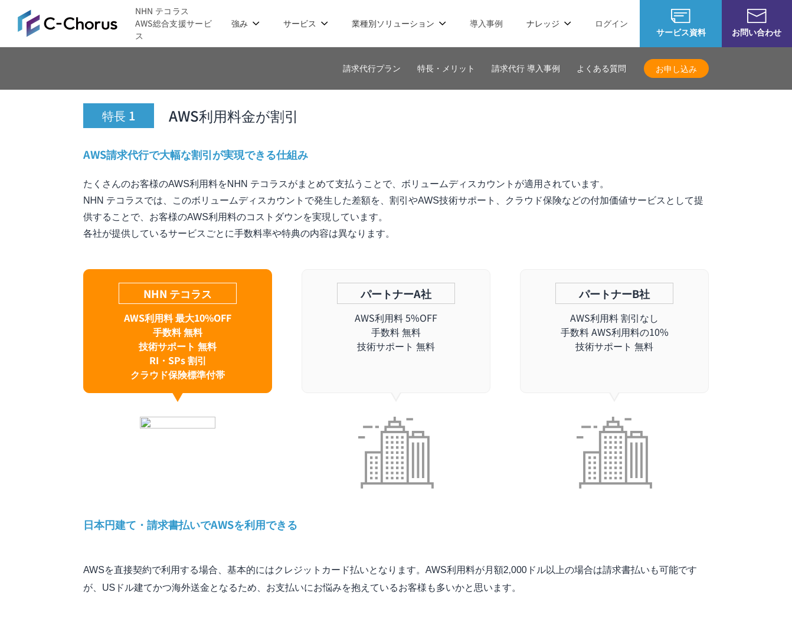
drag, startPoint x: 240, startPoint y: 346, endPoint x: 236, endPoint y: 357, distance: 11.4
click at [240, 346] on p "AWS利用料 最大10%OFF 手数料 無料 技術サポート 無料 RI・SPs 割引 クラウド保険標準付帯" at bounding box center [178, 345] width 188 height 71
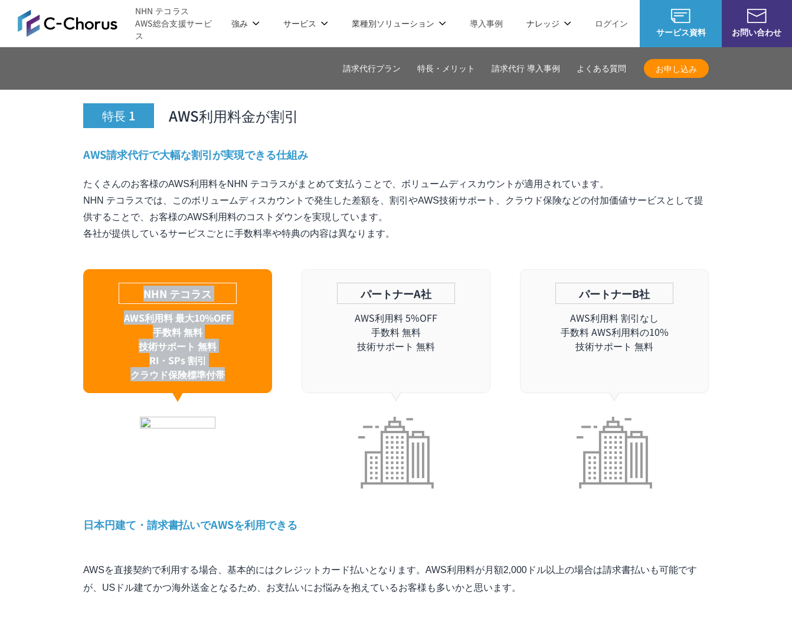
drag, startPoint x: 236, startPoint y: 357, endPoint x: 234, endPoint y: 220, distance: 137.0
click at [234, 220] on div "AWS請求代行で大幅な割引が実現できる仕組み たくさんのお客様のAWS利用料をNHN テコラスがまとめて支払うことで、ボリュームディスカウントが適用されていま…" at bounding box center [396, 318] width 626 height 342
drag, startPoint x: 234, startPoint y: 221, endPoint x: 238, endPoint y: 373, distance: 152.4
click at [238, 373] on div "AWS請求代行で大幅な割引が実現できる仕組み たくさんのお客様のAWS利用料をNHN テコラスがまとめて支払うことで、ボリュームディスカウントが適用されていま…" at bounding box center [396, 318] width 626 height 342
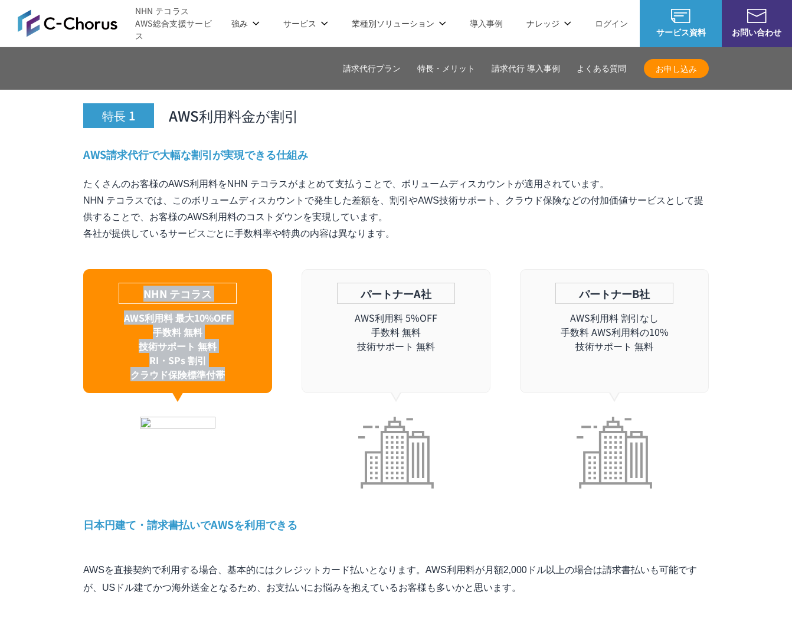
click at [238, 373] on div "NHN テコラス AWS利用料 最大10%OFF 手数料 無料 技術サポート 無料 RI・SPs 割引 クラウド保険標準付帯" at bounding box center [177, 379] width 189 height 220
drag, startPoint x: 238, startPoint y: 373, endPoint x: 232, endPoint y: 243, distance: 130.6
click at [232, 243] on div "AWS請求代行で大幅な割引が実現できる仕組み たくさんのお客様のAWS利用料をNHN テコラスがまとめて支払うことで、ボリュームディスカウントが適用されていま…" at bounding box center [396, 318] width 626 height 342
drag, startPoint x: 233, startPoint y: 253, endPoint x: 235, endPoint y: 339, distance: 86.8
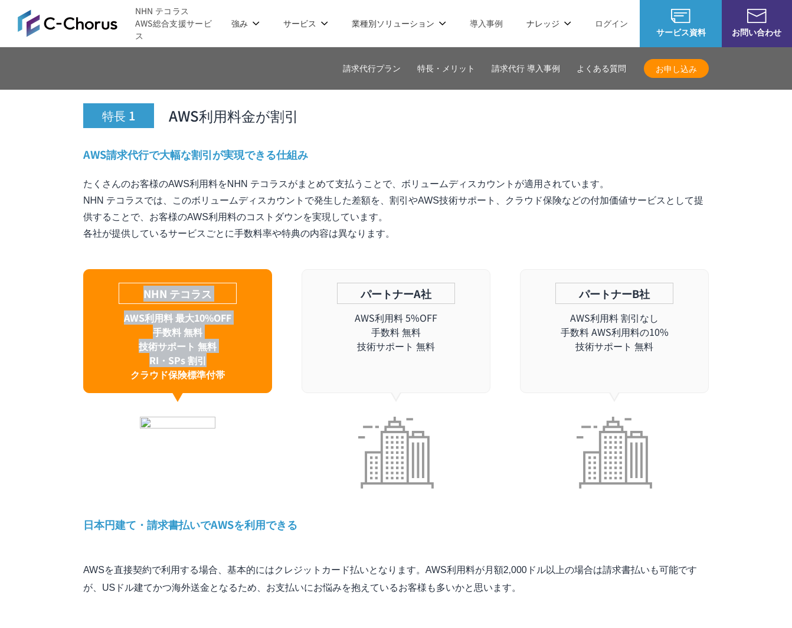
click at [235, 339] on div "NHN テコラス AWS利用料 最大10%OFF 手数料 無料 技術サポート 無料 RI・SPs 割引 クラウド保険標準付帯" at bounding box center [177, 331] width 189 height 124
click at [235, 339] on p "AWS利用料 最大10%OFF 手数料 無料 技術サポート 無料 RI・SPs 割引 クラウド保険標準付帯" at bounding box center [178, 345] width 188 height 71
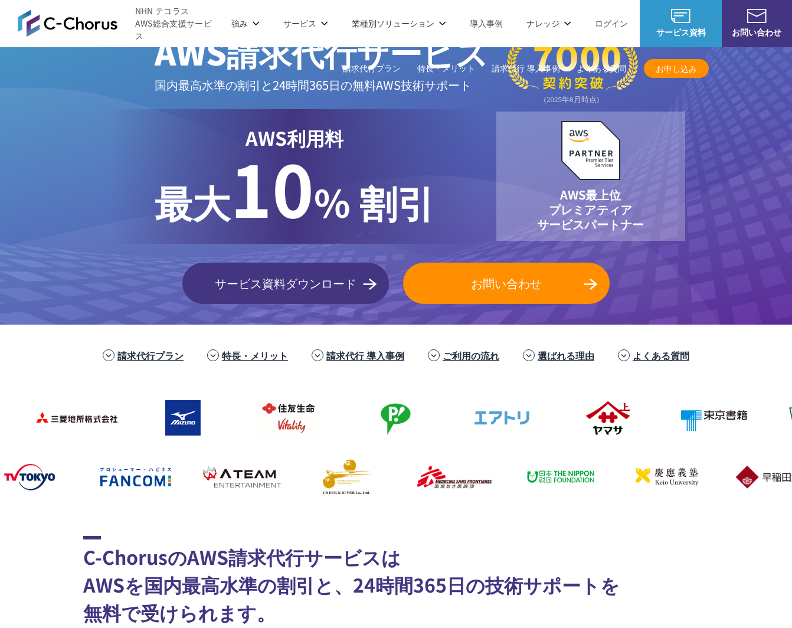
scroll to position [0, 0]
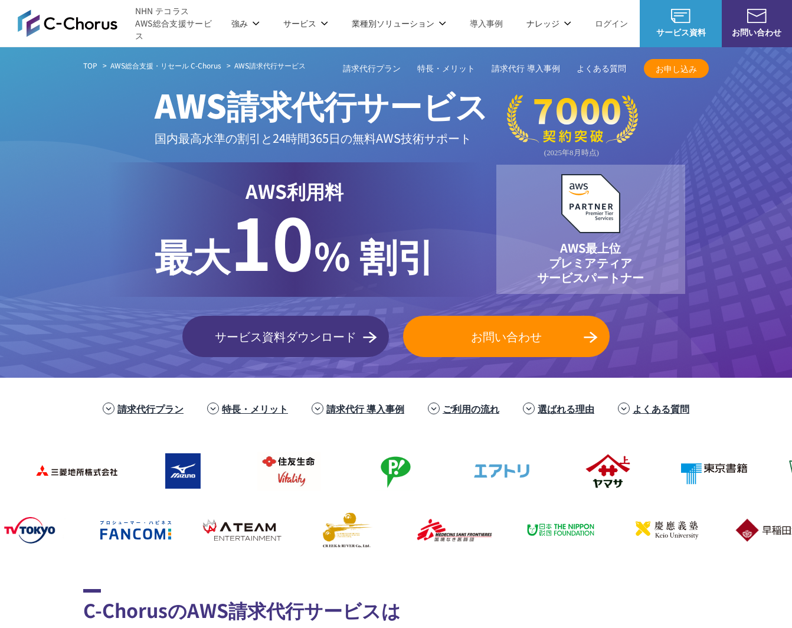
click at [519, 67] on link "請求代行 導入事例" at bounding box center [526, 69] width 68 height 12
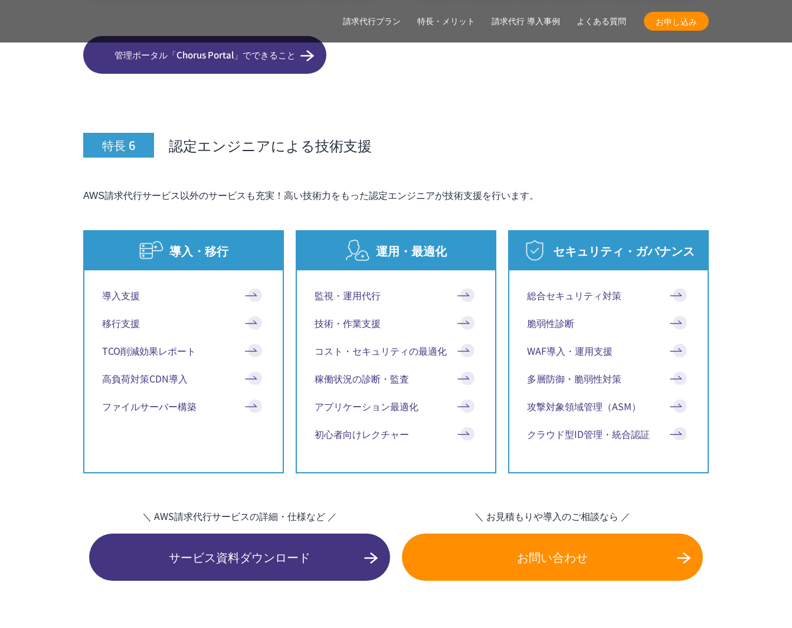
scroll to position [6762, 0]
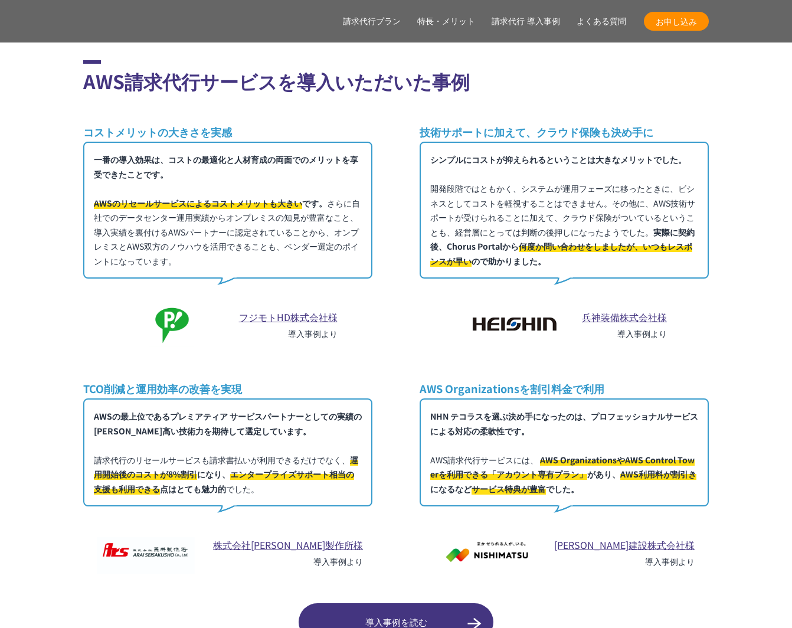
drag, startPoint x: 224, startPoint y: 152, endPoint x: 257, endPoint y: 237, distance: 91.4
click at [224, 152] on p "一番の導入効果は、コストの最適化と人材育成の両面でのメリットを享受できたことです。 AWSのリセールサービスによるコストメリットも大きい です。 さらに自社で…" at bounding box center [227, 210] width 289 height 137
click at [302, 310] on link "フジモトHD株式会社様" at bounding box center [288, 317] width 99 height 14
